Goal: Task Accomplishment & Management: Use online tool/utility

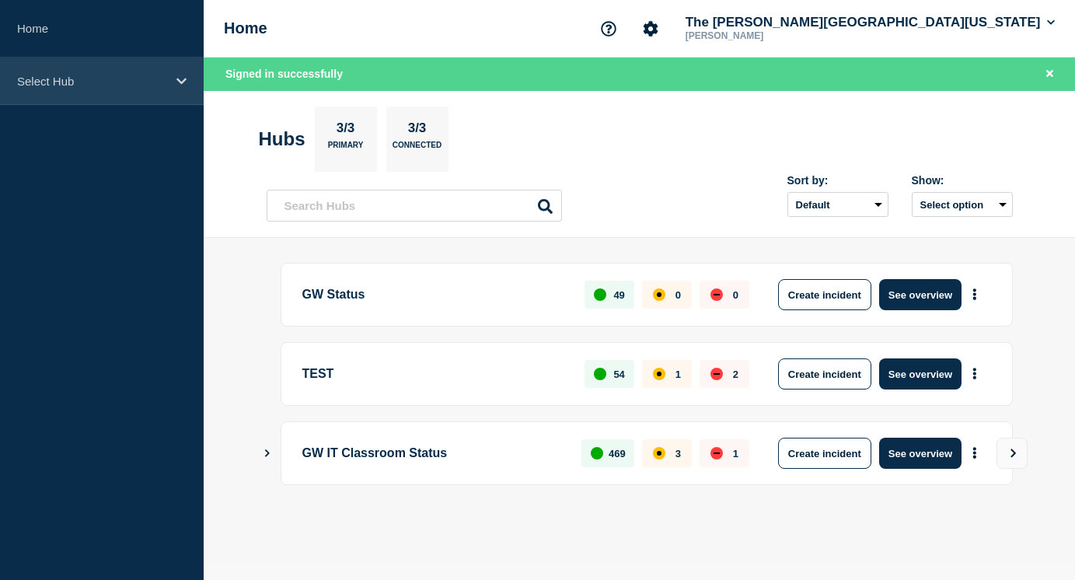
click at [71, 86] on p "Select Hub" at bounding box center [91, 81] width 149 height 13
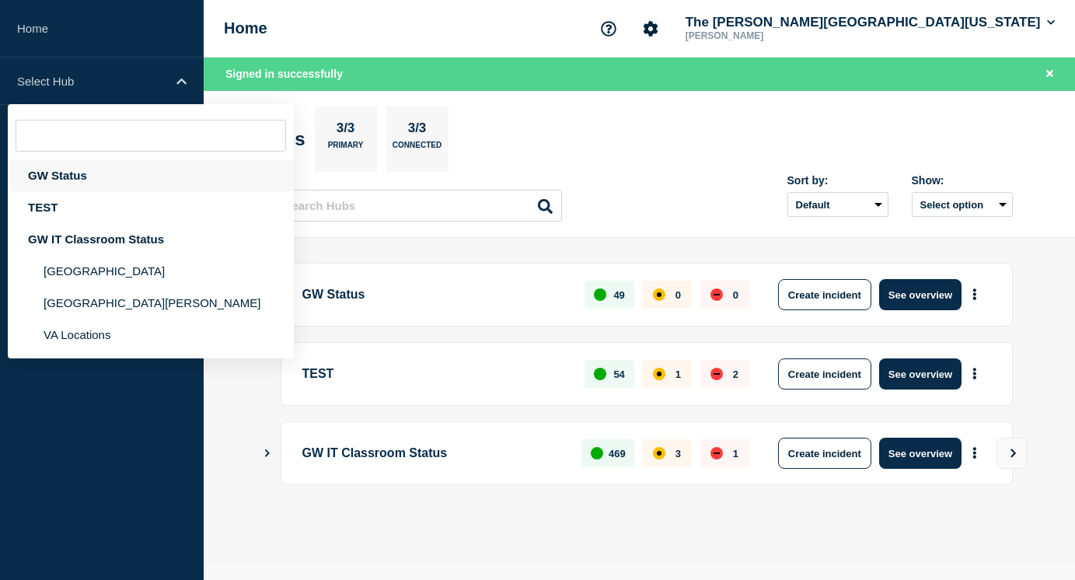
click at [74, 180] on div "GW Status" at bounding box center [151, 175] width 286 height 32
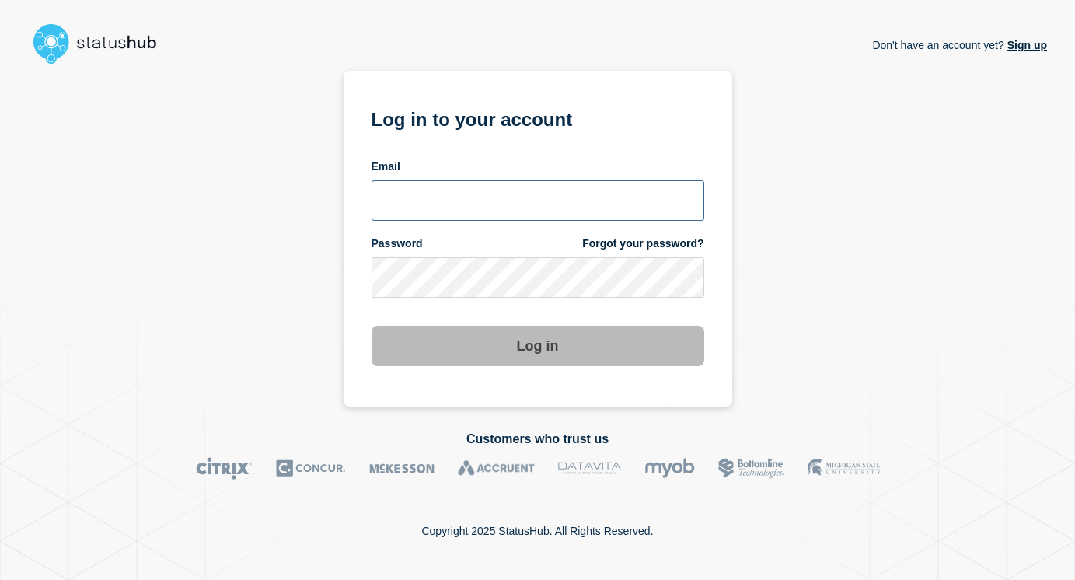
type input "keo@gwu.edu"
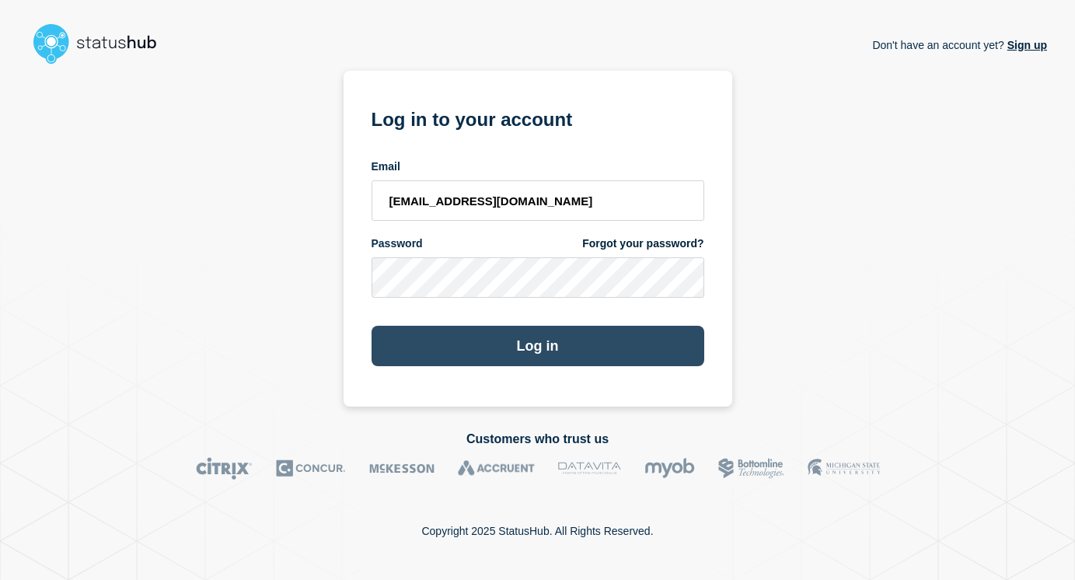
click at [543, 336] on button "Log in" at bounding box center [538, 346] width 333 height 40
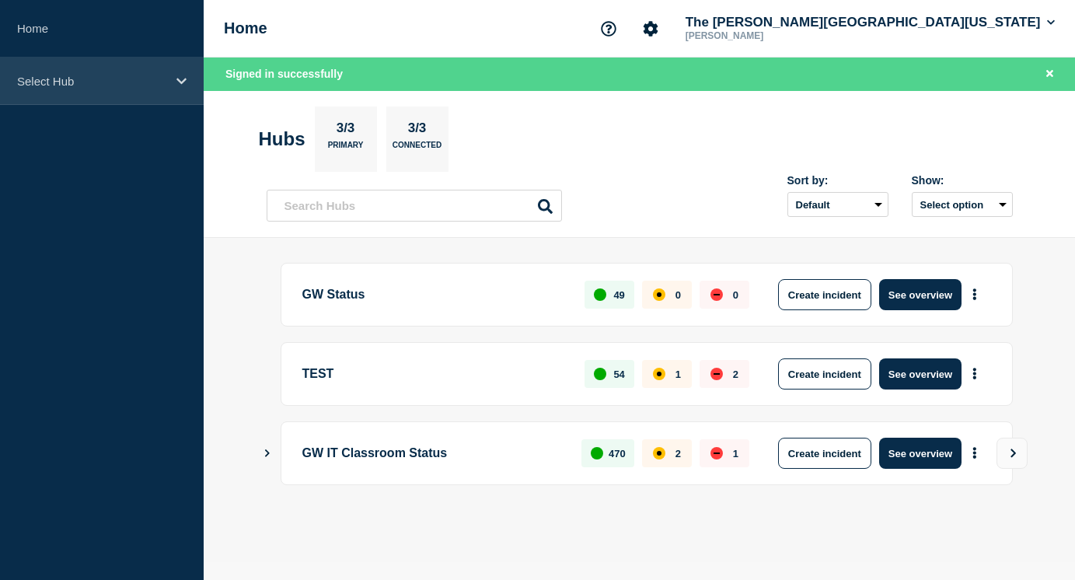
click at [93, 78] on p "Select Hub" at bounding box center [91, 81] width 149 height 13
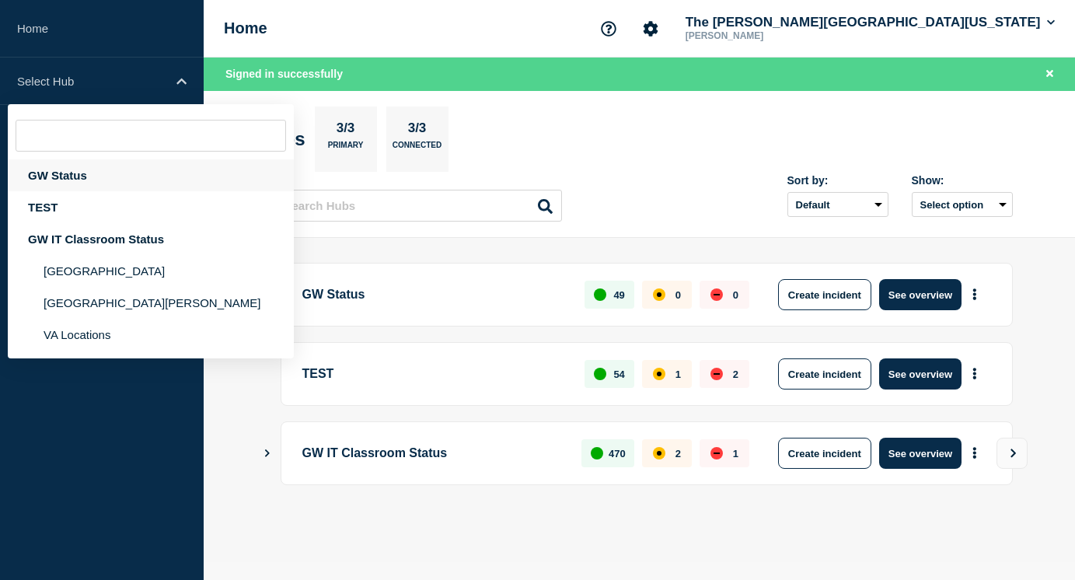
click at [54, 162] on div "GW Status" at bounding box center [151, 175] width 286 height 32
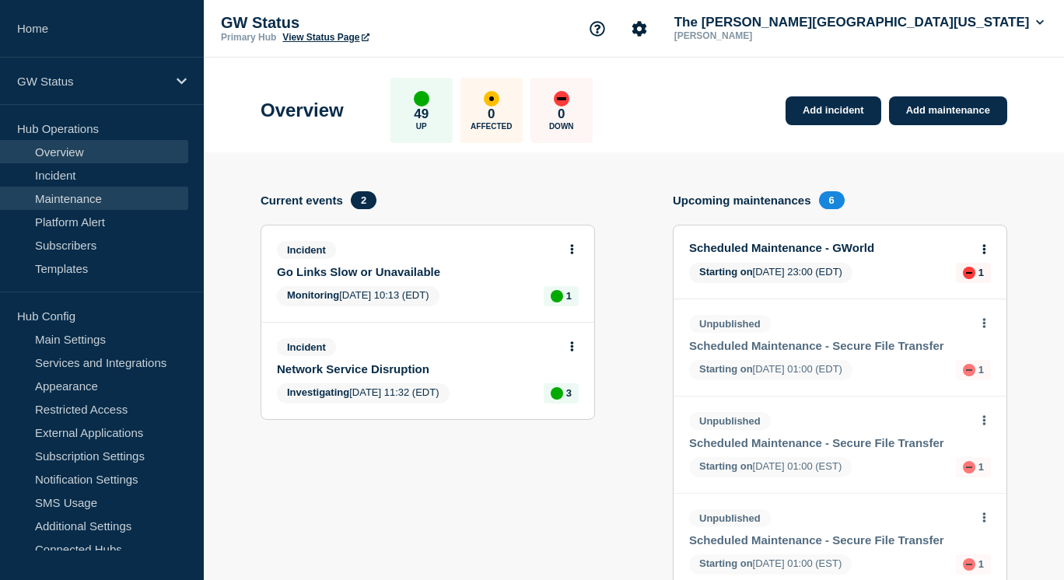
click at [76, 197] on link "Maintenance" at bounding box center [94, 198] width 188 height 23
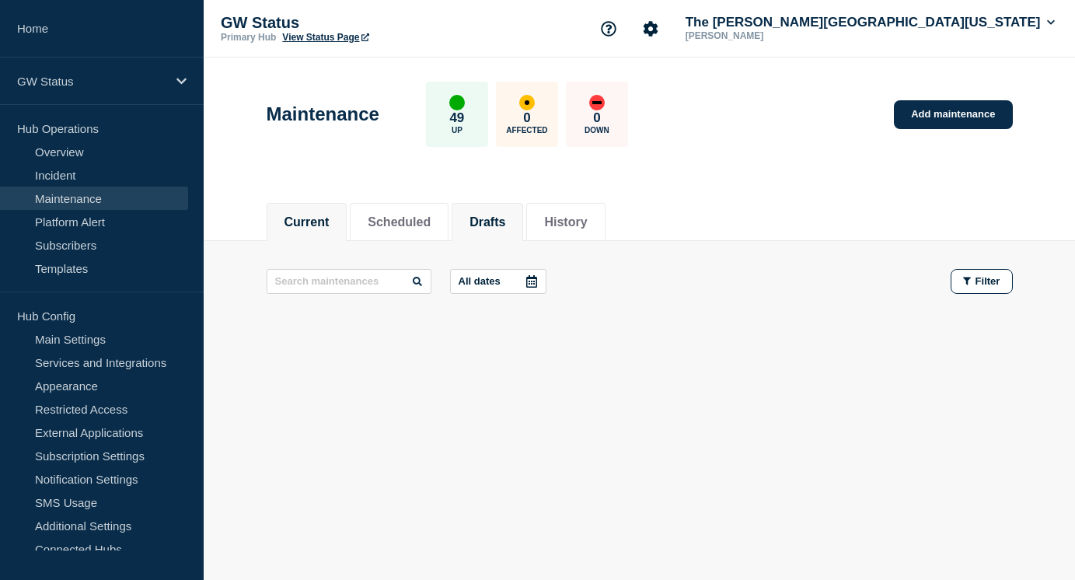
click at [505, 225] on button "Drafts" at bounding box center [488, 222] width 36 height 14
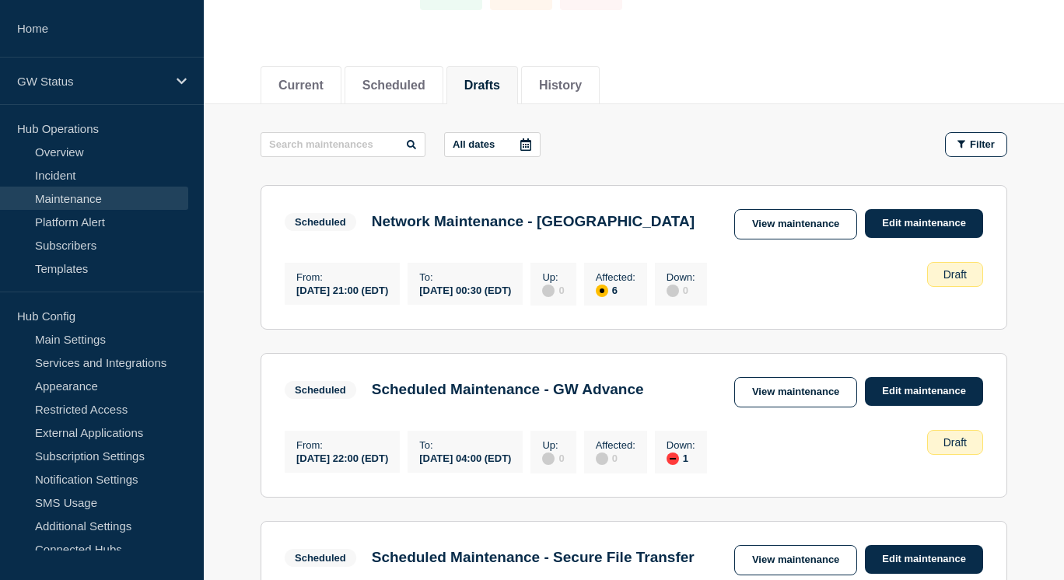
scroll to position [155, 0]
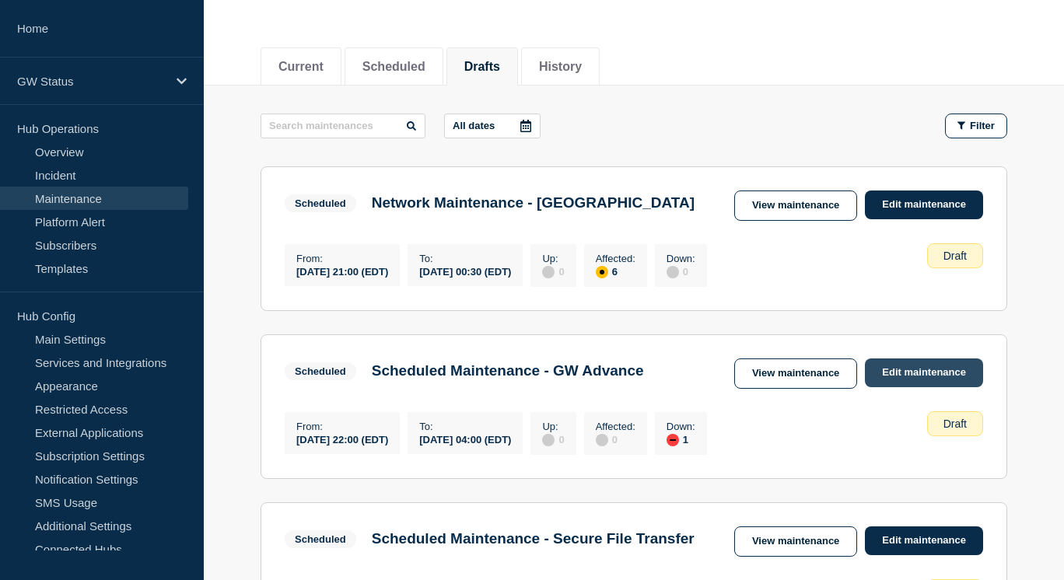
click at [921, 387] on link "Edit maintenance" at bounding box center [923, 372] width 118 height 29
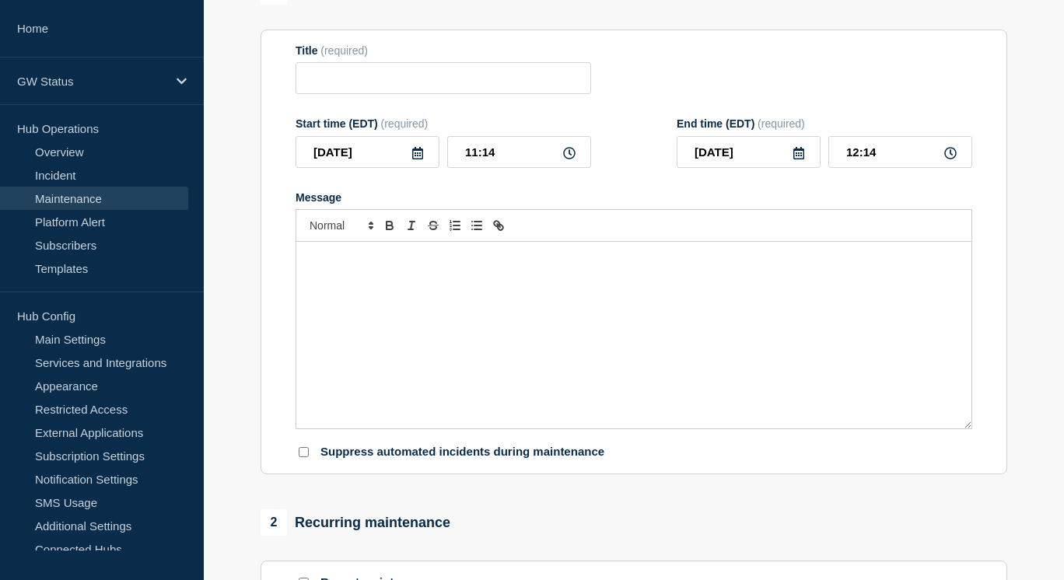
type input "Scheduled Maintenance - GW Advance"
type input "[DATE]"
type input "22:00"
type input "[DATE]"
type input "04:00"
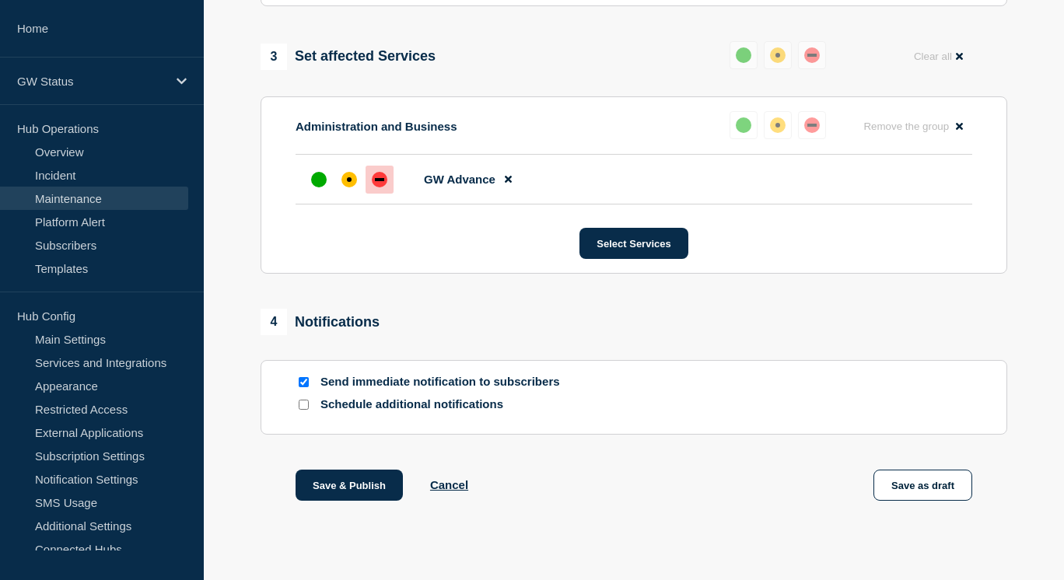
scroll to position [805, 0]
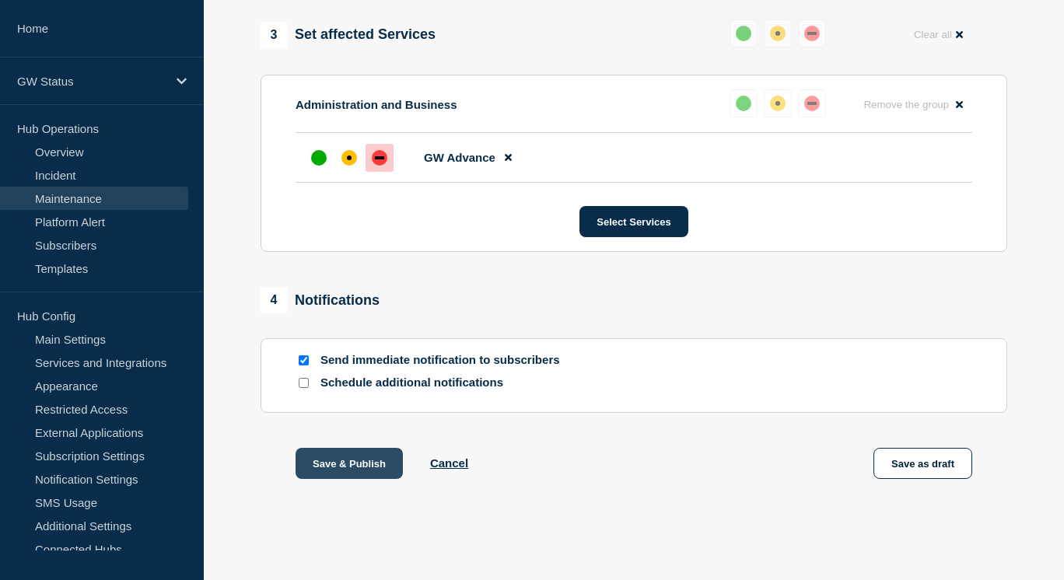
click at [346, 462] on button "Save & Publish" at bounding box center [348, 463] width 107 height 31
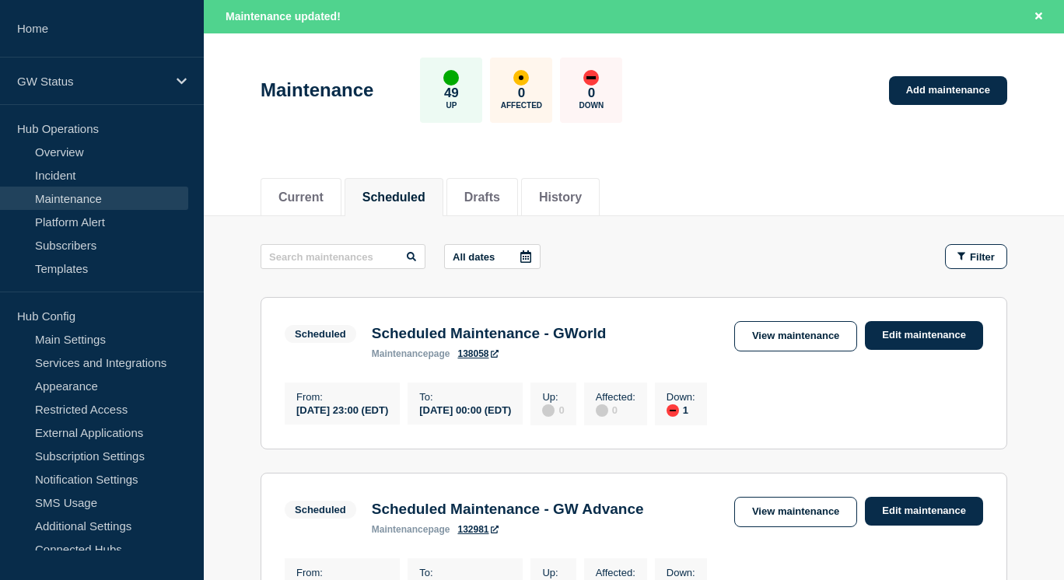
scroll to position [155, 0]
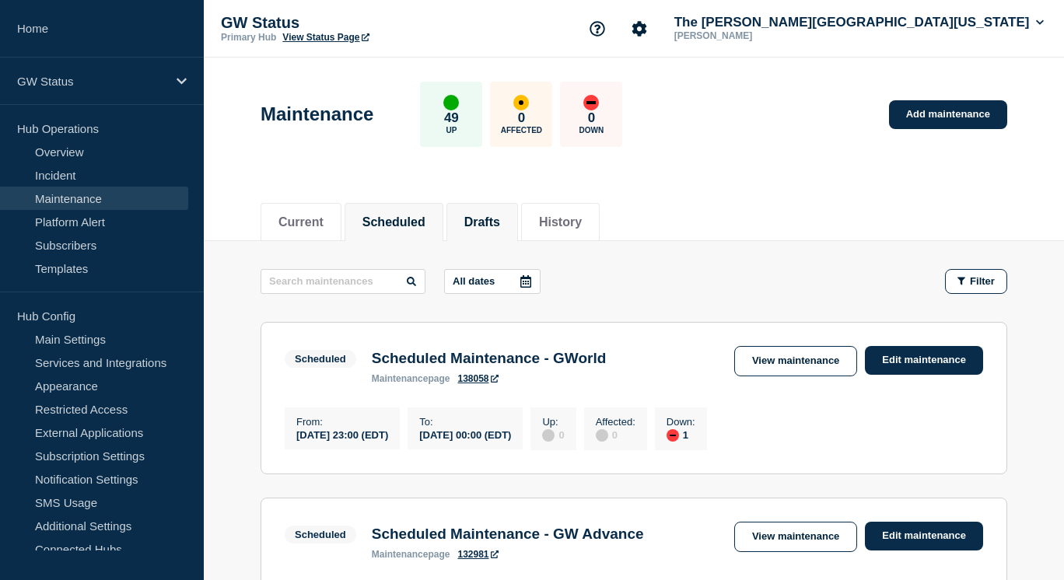
click at [500, 215] on button "Drafts" at bounding box center [482, 222] width 36 height 14
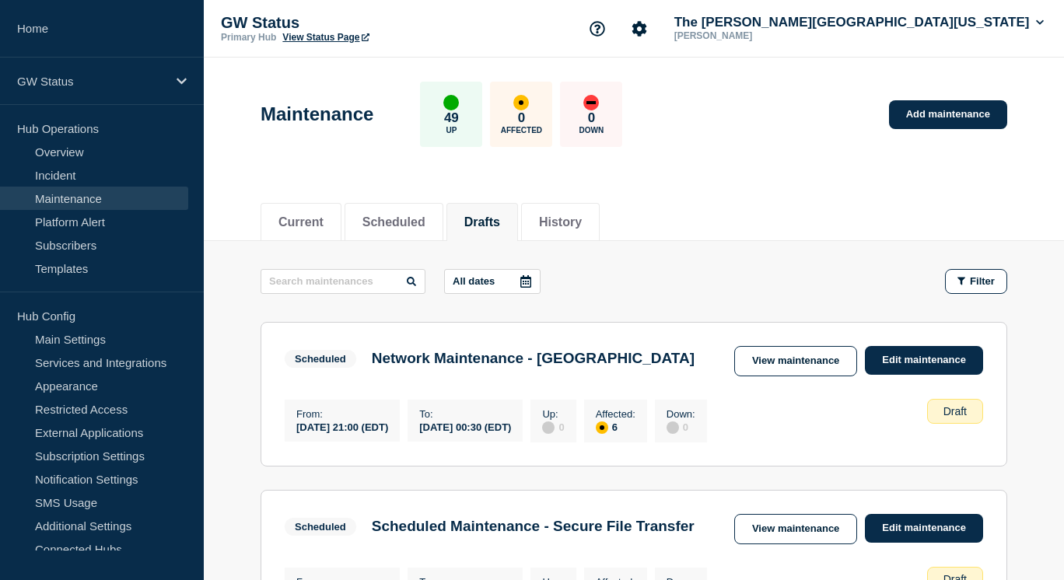
click at [932, 333] on section "Scheduled Network Maintenance - Foggy Bottom Campus View maintenance Edit maint…" at bounding box center [633, 394] width 746 height 145
click at [933, 349] on link "Edit maintenance" at bounding box center [923, 360] width 118 height 29
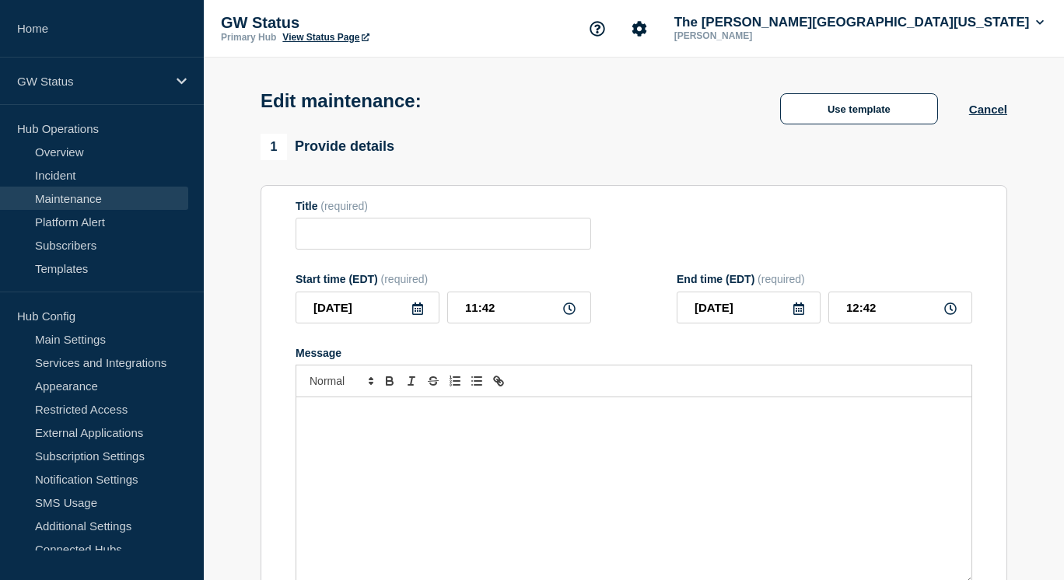
type input "Network Maintenance - [GEOGRAPHIC_DATA]"
type input "2025-09-27"
type input "21:00"
type input "2025-09-28"
type input "00:30"
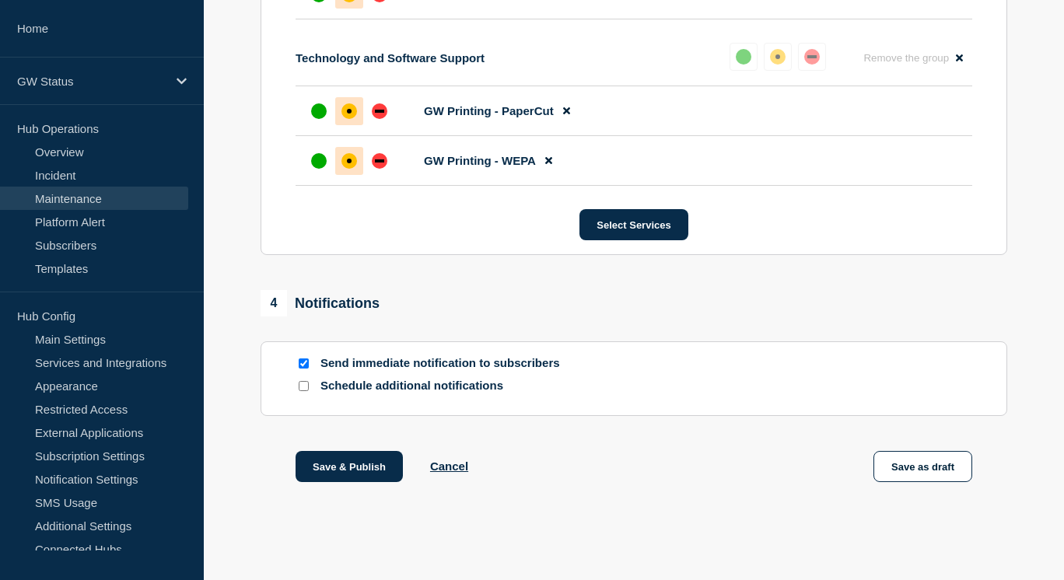
scroll to position [1255, 0]
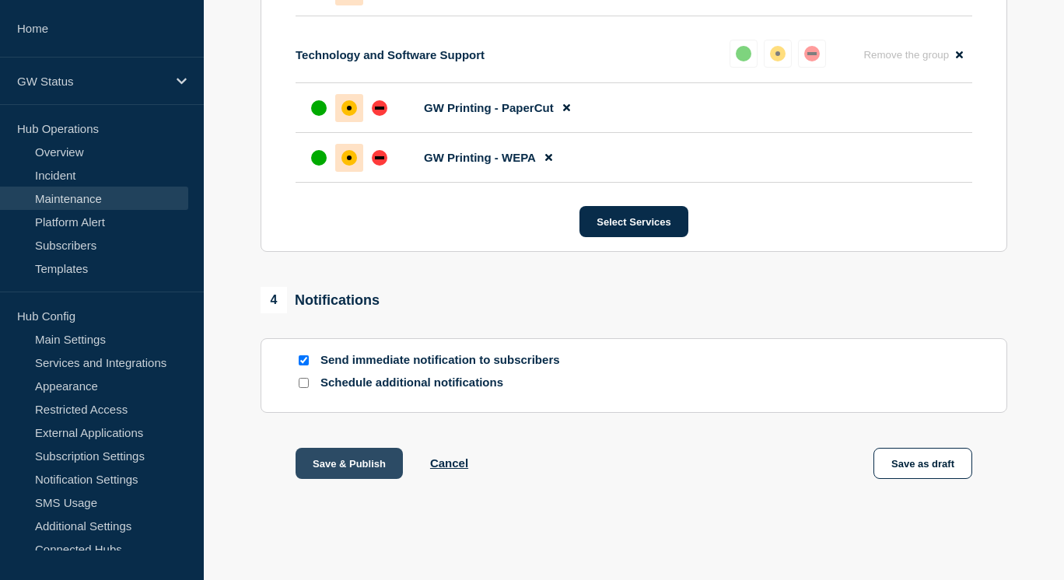
click at [360, 468] on button "Save & Publish" at bounding box center [348, 463] width 107 height 31
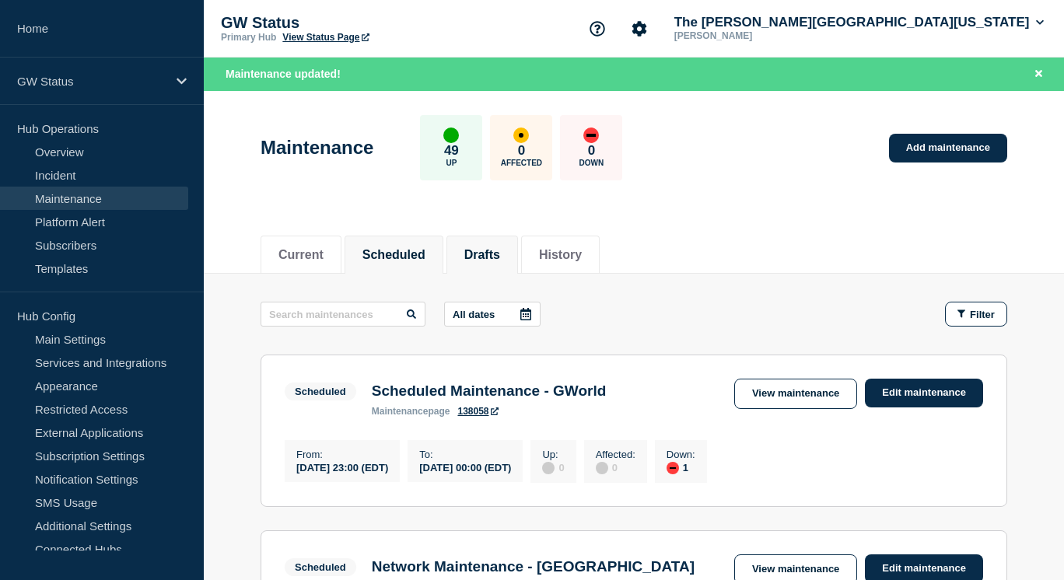
click at [500, 250] on button "Drafts" at bounding box center [482, 255] width 36 height 14
